Goal: Information Seeking & Learning: Learn about a topic

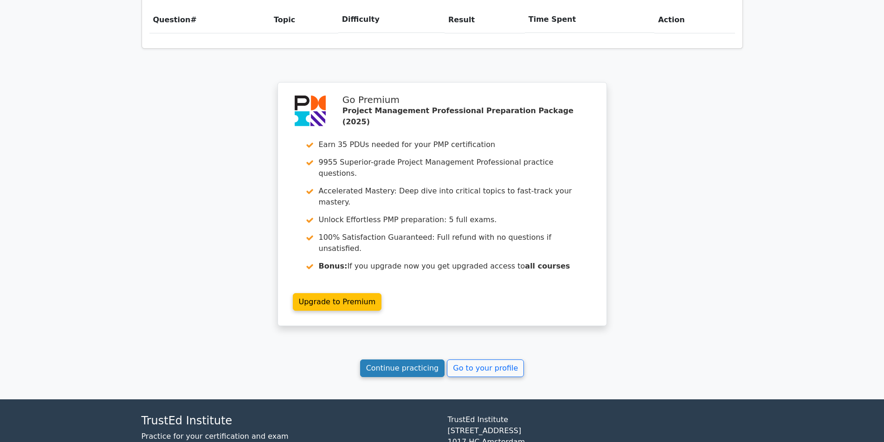
click at [405, 360] on link "Continue practicing" at bounding box center [402, 369] width 85 height 18
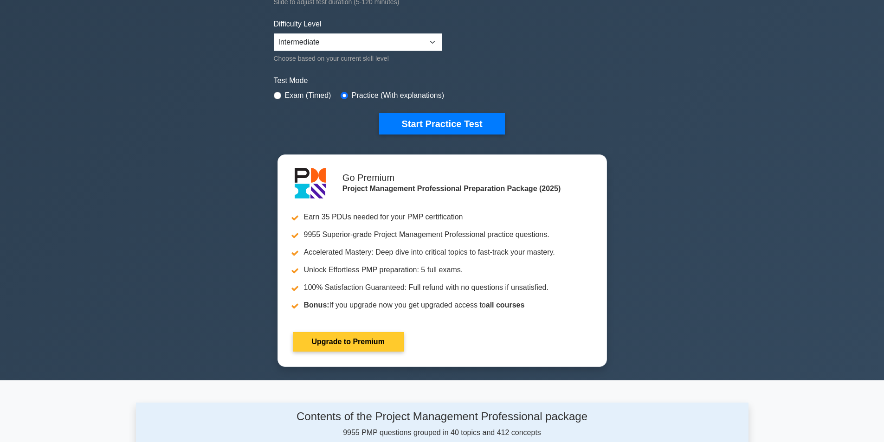
scroll to position [232, 0]
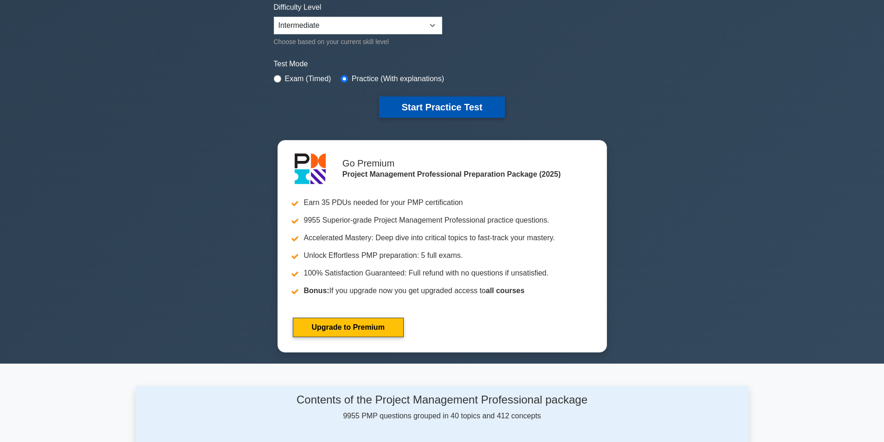
click at [412, 103] on button "Start Practice Test" at bounding box center [441, 107] width 125 height 21
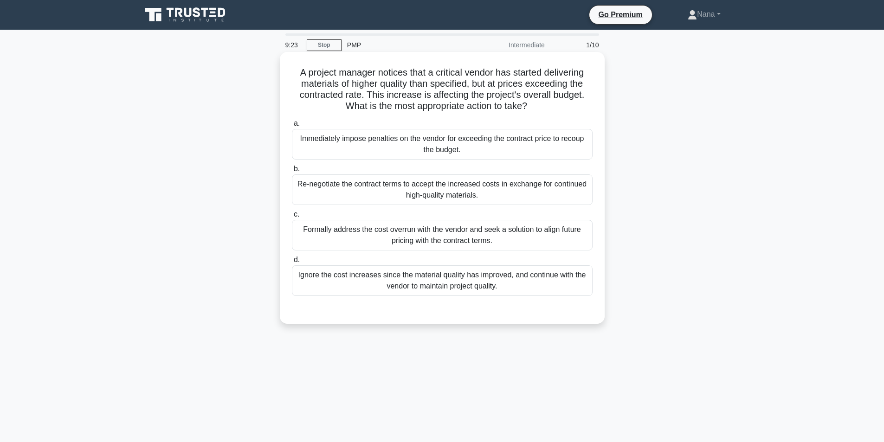
click at [513, 155] on div "Immediately impose penalties on the vendor for exceeding the contract price to …" at bounding box center [442, 144] width 301 height 31
click at [292, 127] on input "a. Immediately impose penalties on the vendor for exceeding the contract price …" at bounding box center [292, 124] width 0 height 6
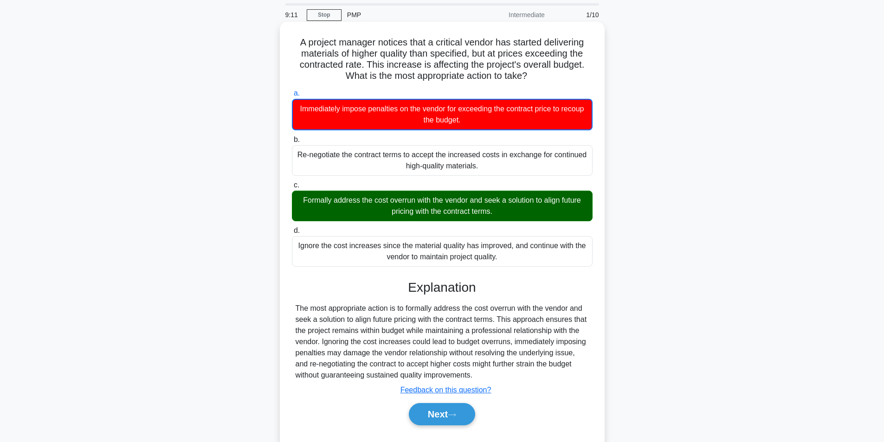
scroll to position [59, 0]
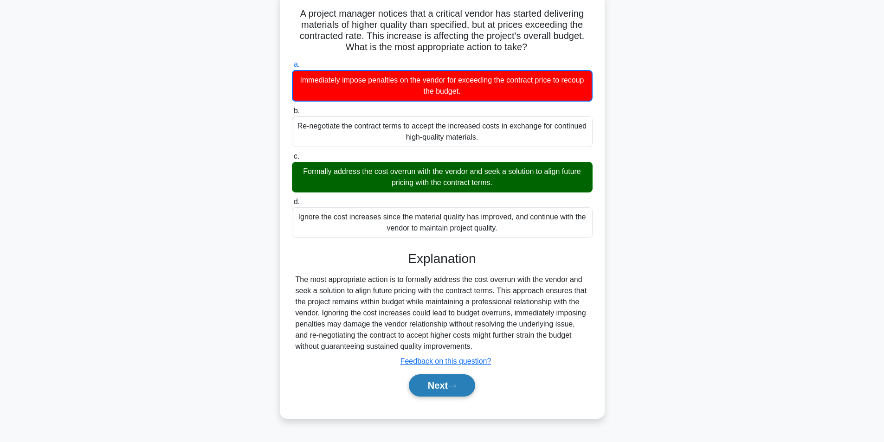
click at [443, 386] on button "Next" at bounding box center [442, 385] width 66 height 22
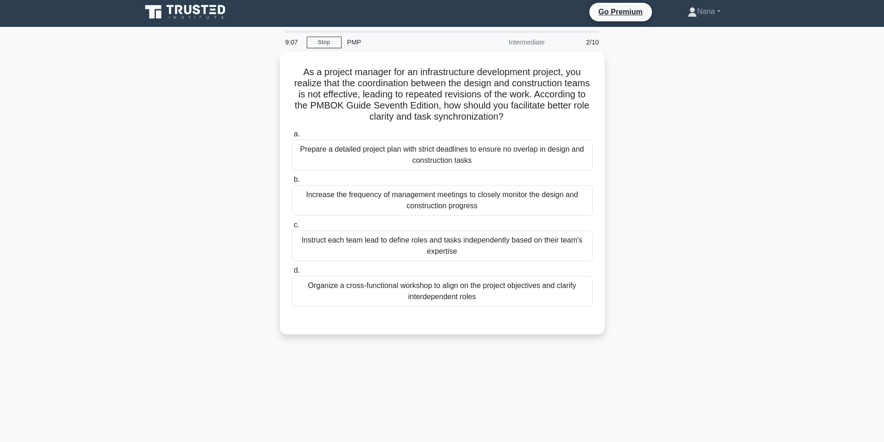
scroll to position [0, 0]
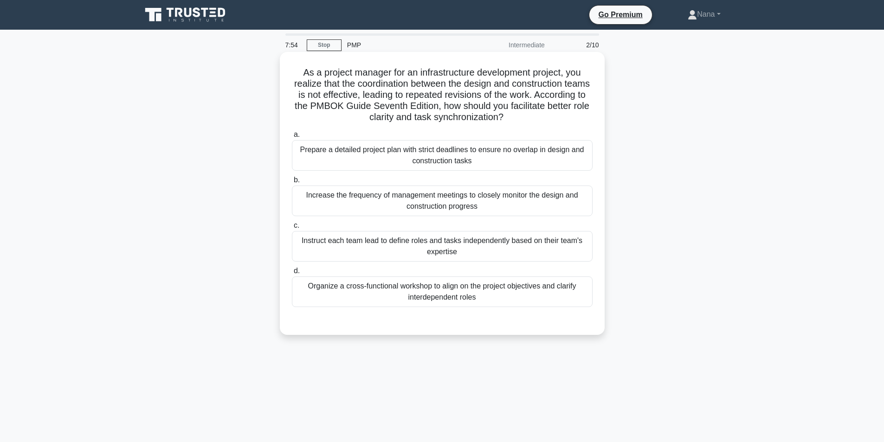
click at [483, 290] on div "Organize a cross-functional workshop to align on the project objectives and cla…" at bounding box center [442, 292] width 301 height 31
click at [292, 274] on input "d. Organize a cross-functional workshop to align on the project objectives and …" at bounding box center [292, 271] width 0 height 6
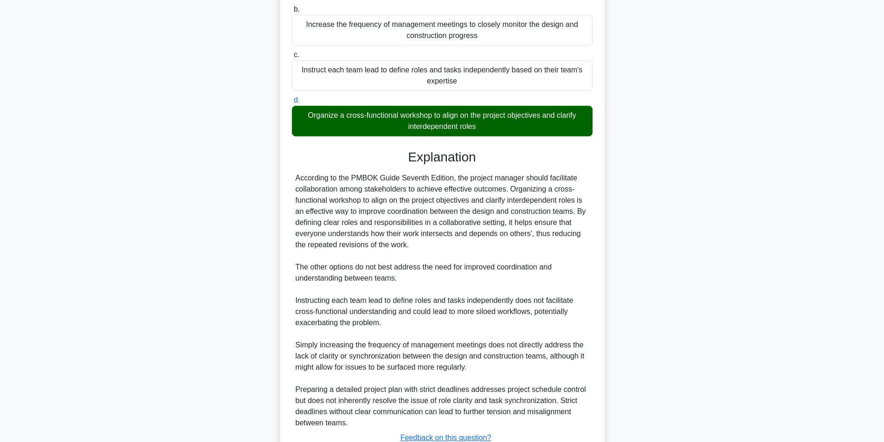
scroll to position [242, 0]
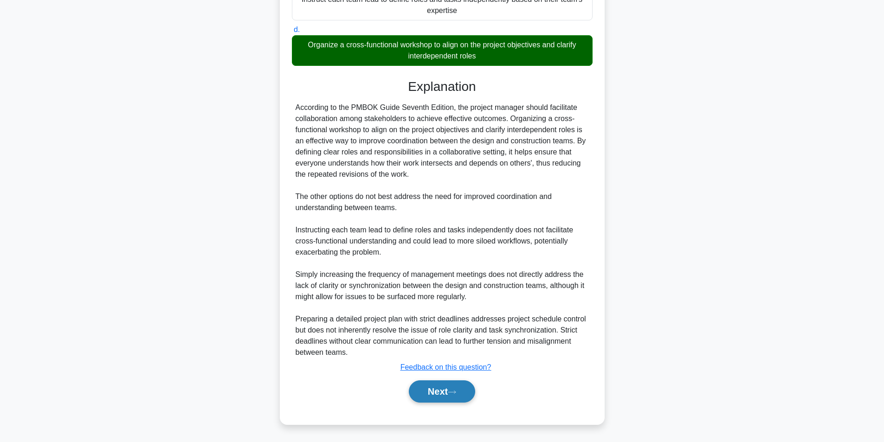
click at [443, 396] on button "Next" at bounding box center [442, 391] width 66 height 22
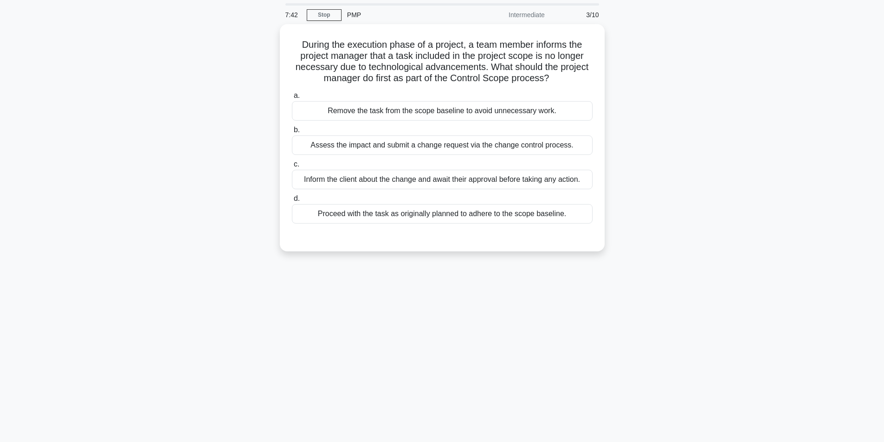
scroll to position [0, 0]
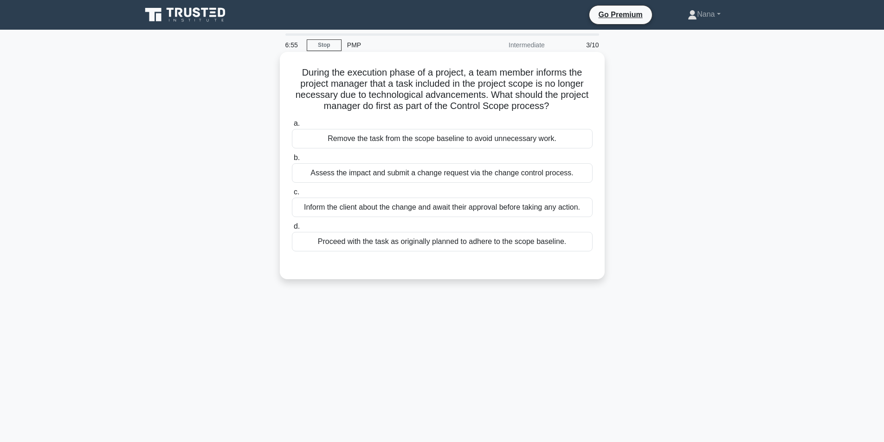
click at [351, 208] on div "Inform the client about the change and await their approval before taking any a…" at bounding box center [442, 207] width 301 height 19
click at [292, 195] on input "c. Inform the client about the change and await their approval before taking an…" at bounding box center [292, 192] width 0 height 6
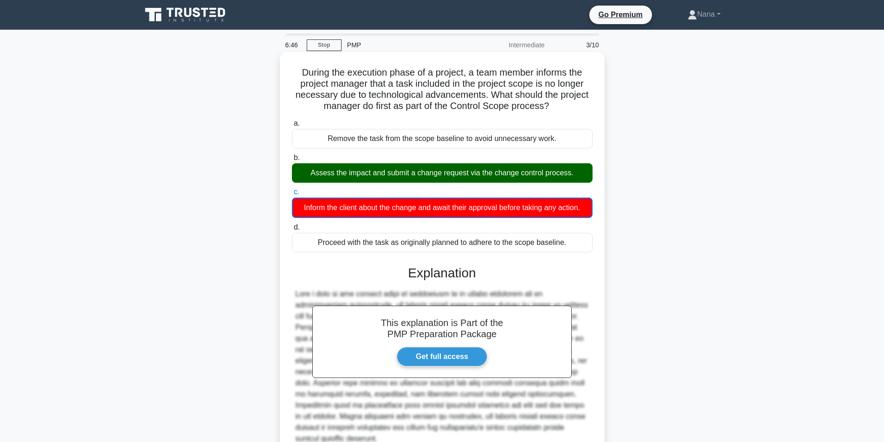
scroll to position [87, 0]
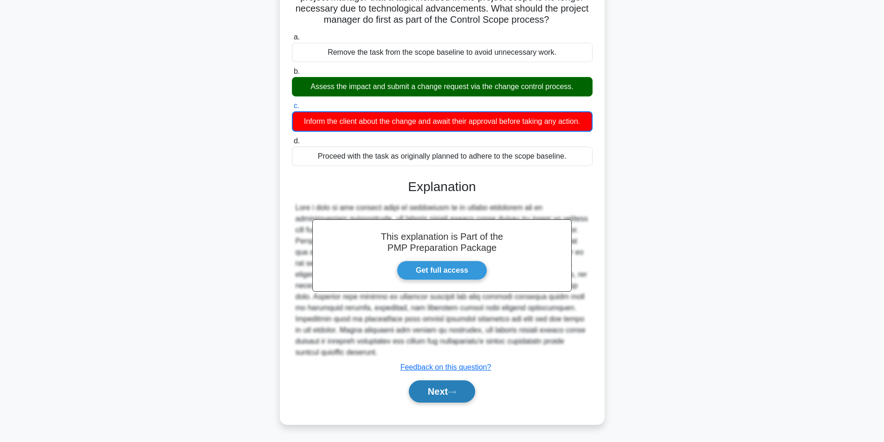
click at [455, 388] on button "Next" at bounding box center [442, 391] width 66 height 22
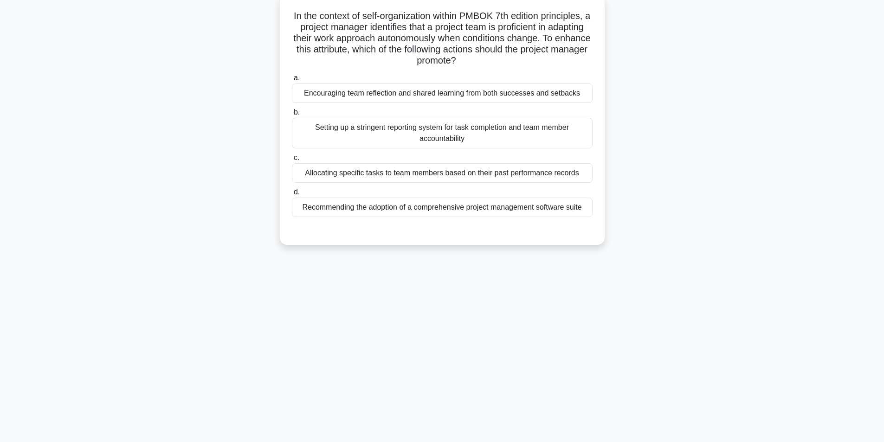
scroll to position [0, 0]
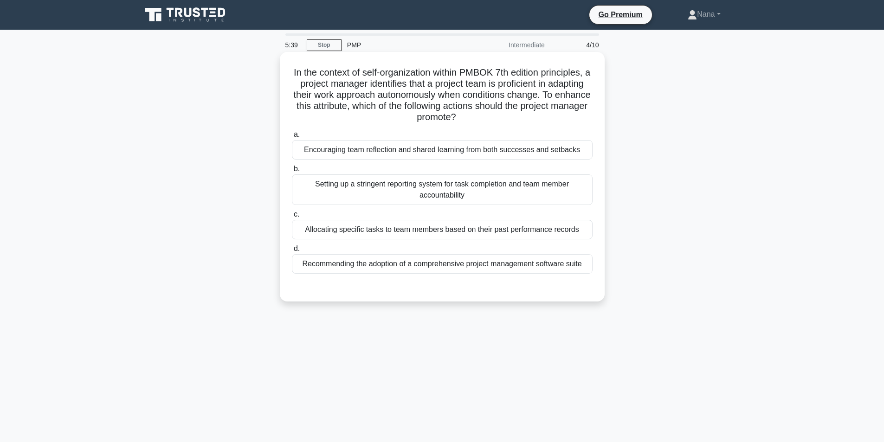
click at [466, 142] on div "Encouraging team reflection and shared learning from both successes and setbacks" at bounding box center [442, 149] width 301 height 19
click at [292, 138] on input "a. Encouraging team reflection and shared learning from both successes and setb…" at bounding box center [292, 135] width 0 height 6
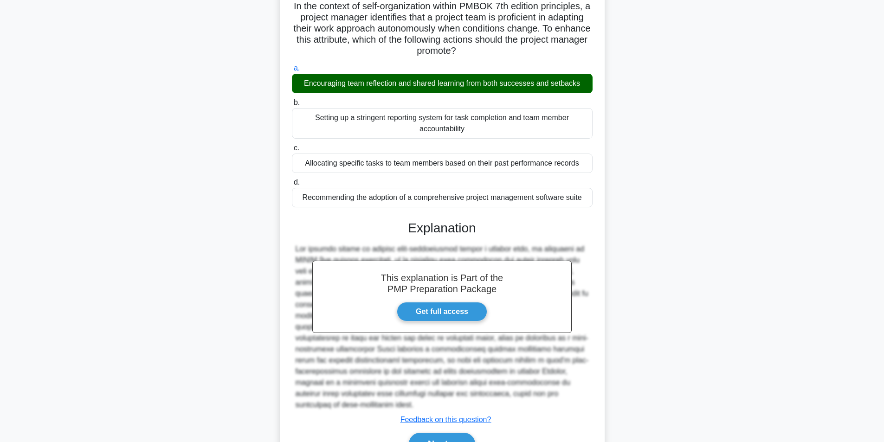
scroll to position [108, 0]
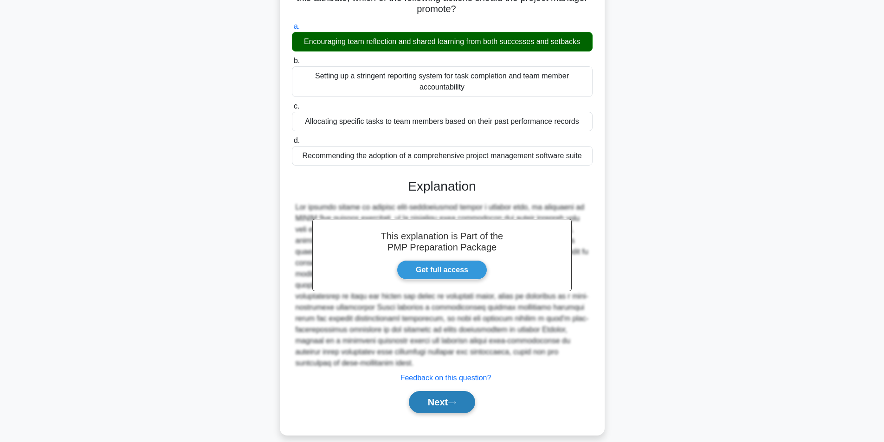
click at [436, 391] on button "Next" at bounding box center [442, 402] width 66 height 22
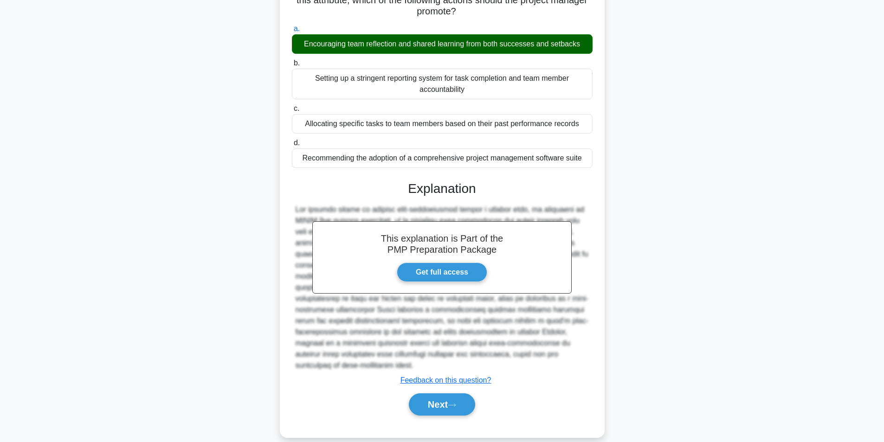
scroll to position [59, 0]
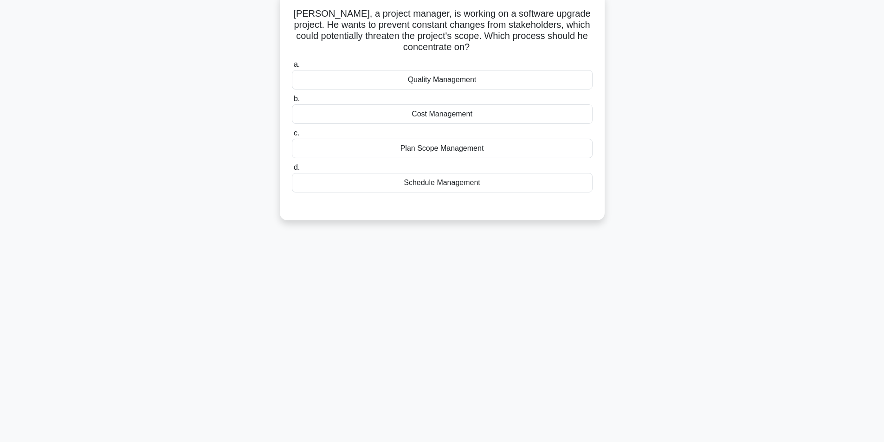
click at [522, 155] on div "Plan Scope Management" at bounding box center [442, 148] width 301 height 19
click at [292, 136] on input "c. Plan Scope Management" at bounding box center [292, 133] width 0 height 6
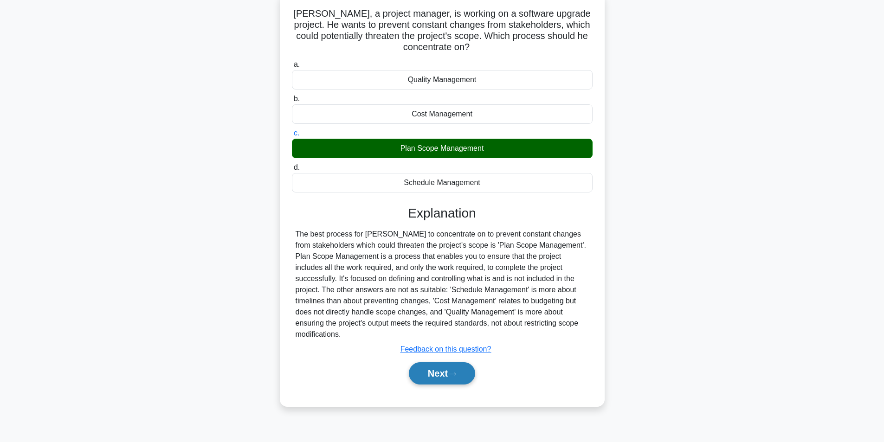
click at [438, 365] on button "Next" at bounding box center [442, 373] width 66 height 22
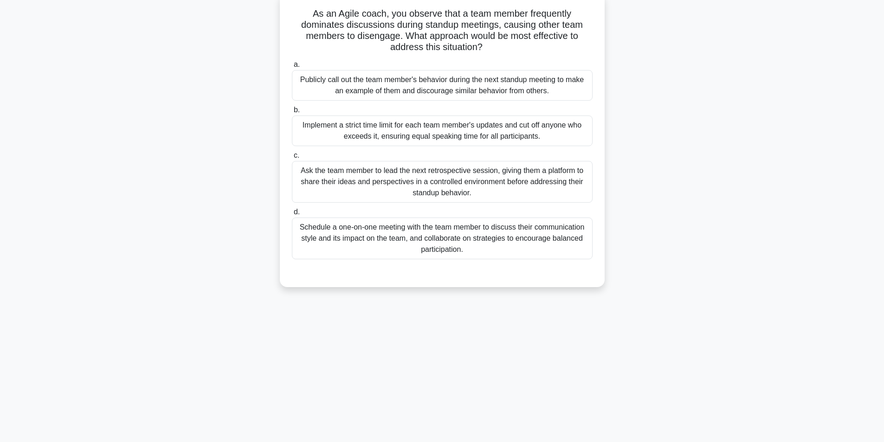
click at [535, 132] on div "Implement a strict time limit for each team member's updates and cut off anyone…" at bounding box center [442, 131] width 301 height 31
click at [292, 113] on input "b. Implement a strict time limit for each team member's updates and cut off any…" at bounding box center [292, 110] width 0 height 6
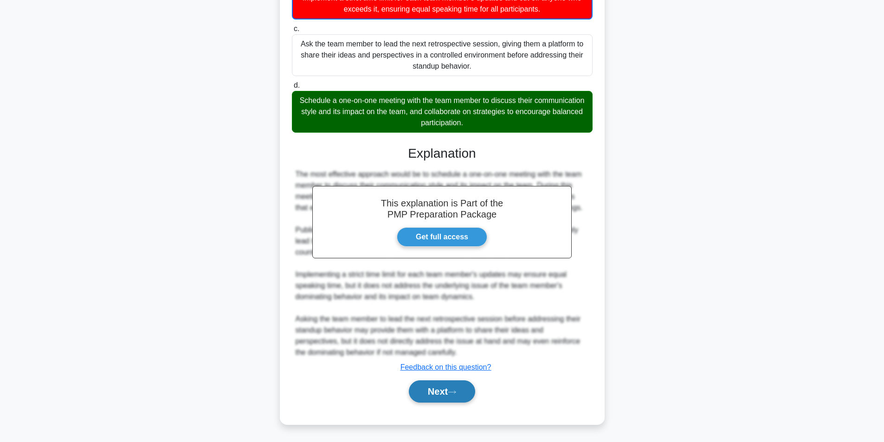
click at [456, 391] on icon at bounding box center [452, 392] width 8 height 5
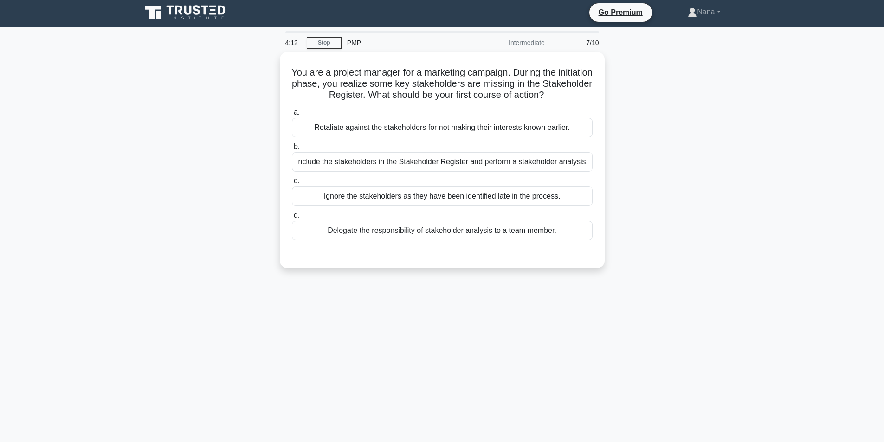
scroll to position [0, 0]
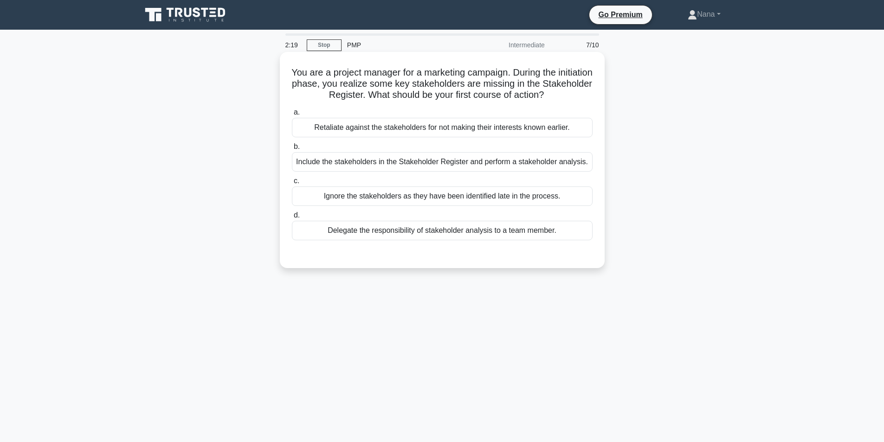
click at [509, 160] on div "Include the stakeholders in the Stakeholder Register and perform a stakeholder …" at bounding box center [442, 161] width 301 height 19
click at [292, 150] on input "b. Include the stakeholders in the Stakeholder Register and perform a stakehold…" at bounding box center [292, 147] width 0 height 6
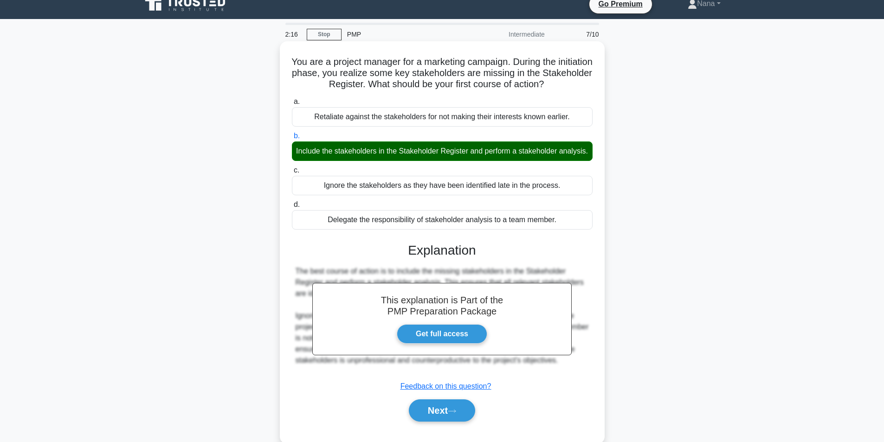
scroll to position [59, 0]
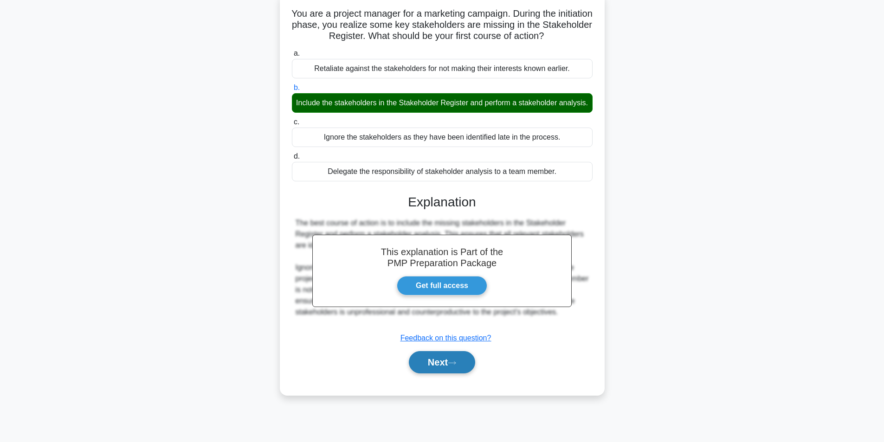
click at [449, 374] on button "Next" at bounding box center [442, 362] width 66 height 22
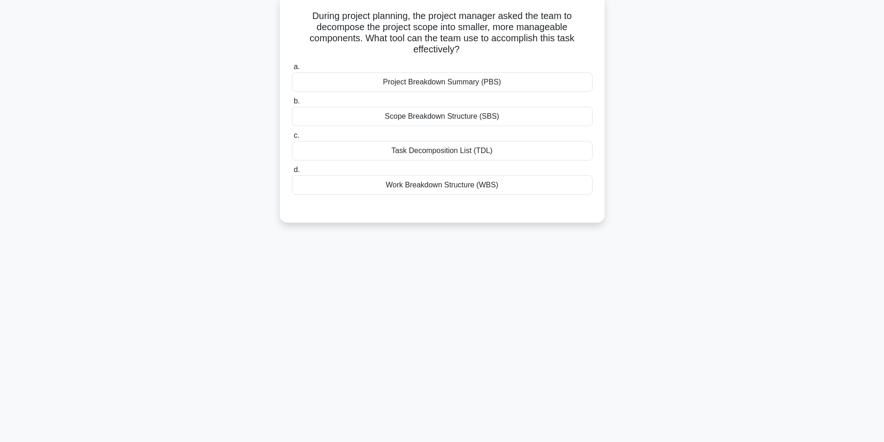
scroll to position [0, 0]
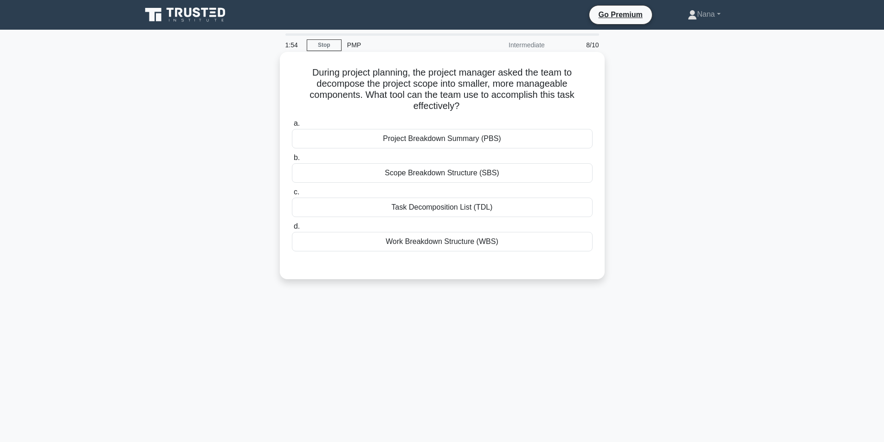
click at [543, 208] on div "Task Decomposition List (TDL)" at bounding box center [442, 207] width 301 height 19
click at [292, 195] on input "c. Task Decomposition List (TDL)" at bounding box center [292, 192] width 0 height 6
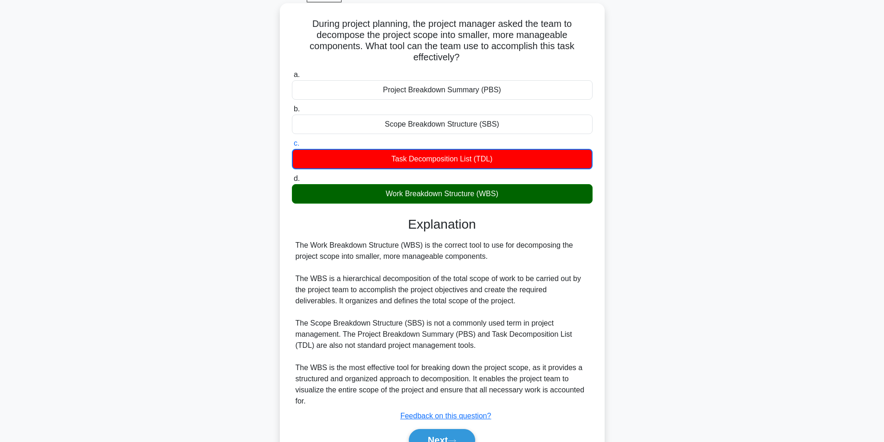
scroll to position [98, 0]
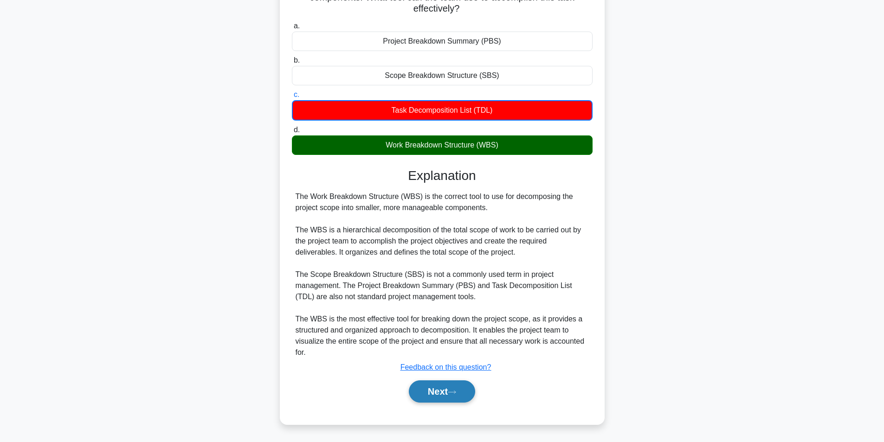
click at [456, 391] on icon at bounding box center [452, 392] width 8 height 5
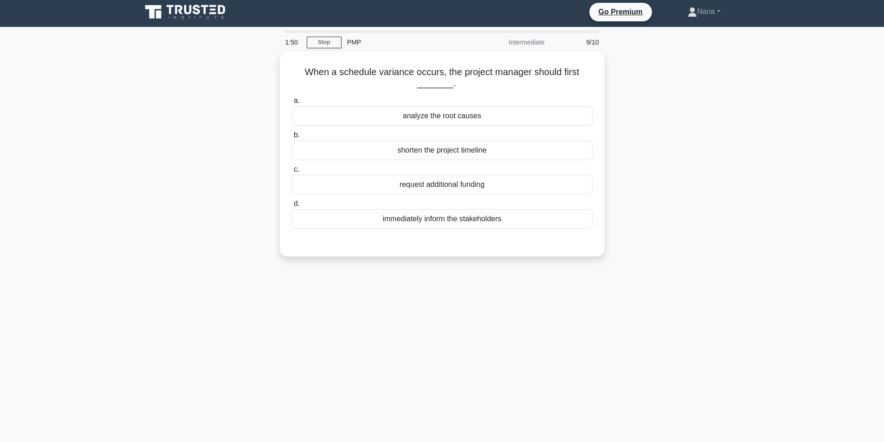
scroll to position [0, 0]
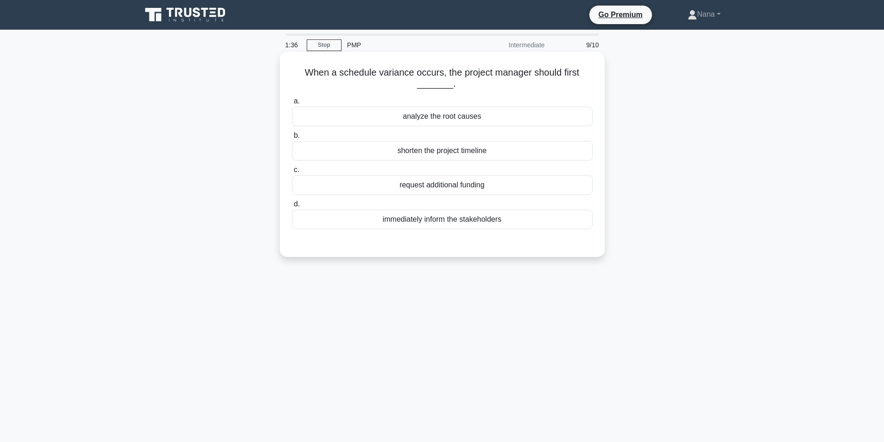
click at [503, 118] on div "analyze the root causes" at bounding box center [442, 116] width 301 height 19
click at [292, 104] on input "a. analyze the root causes" at bounding box center [292, 101] width 0 height 6
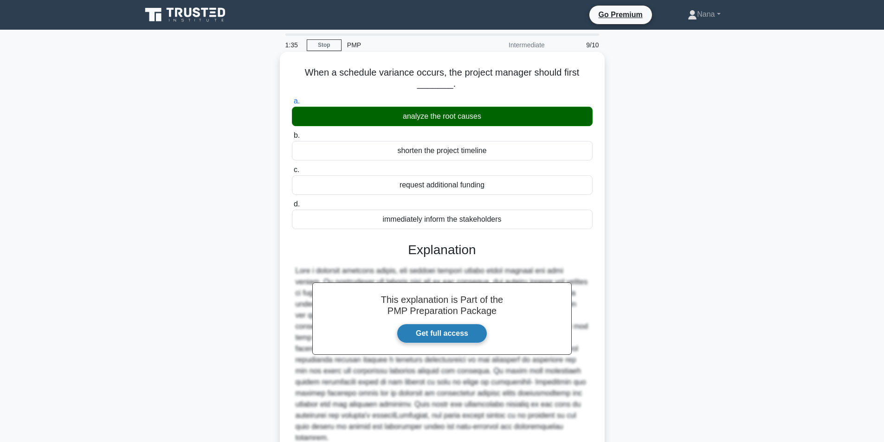
scroll to position [86, 0]
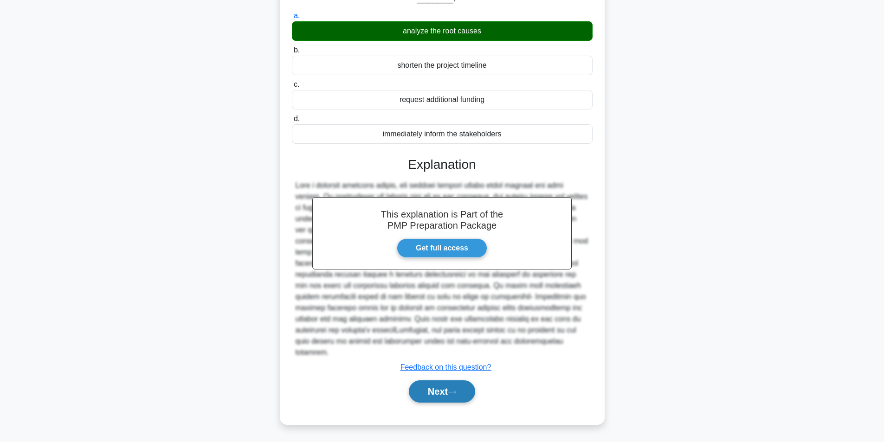
click at [464, 387] on button "Next" at bounding box center [442, 391] width 66 height 22
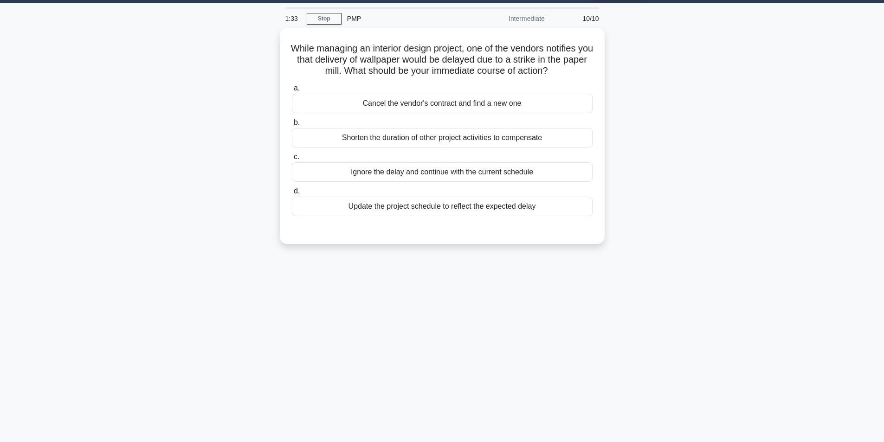
scroll to position [0, 0]
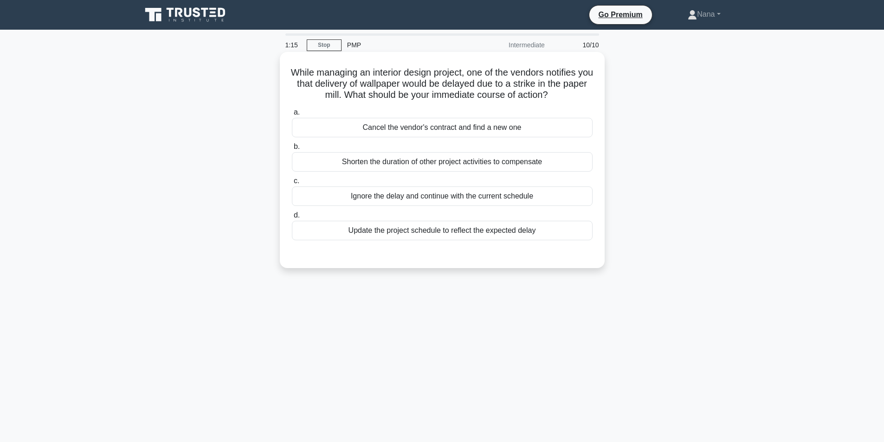
click at [433, 166] on div "Shorten the duration of other project activities to compensate" at bounding box center [442, 161] width 301 height 19
click at [292, 150] on input "b. Shorten the duration of other project activities to compensate" at bounding box center [292, 147] width 0 height 6
